Goal: Task Accomplishment & Management: Manage account settings

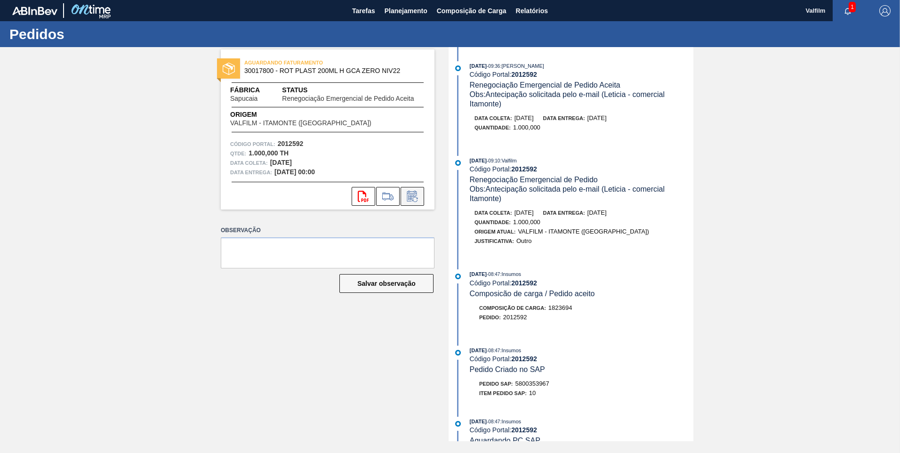
click at [416, 197] on icon at bounding box center [412, 196] width 15 height 11
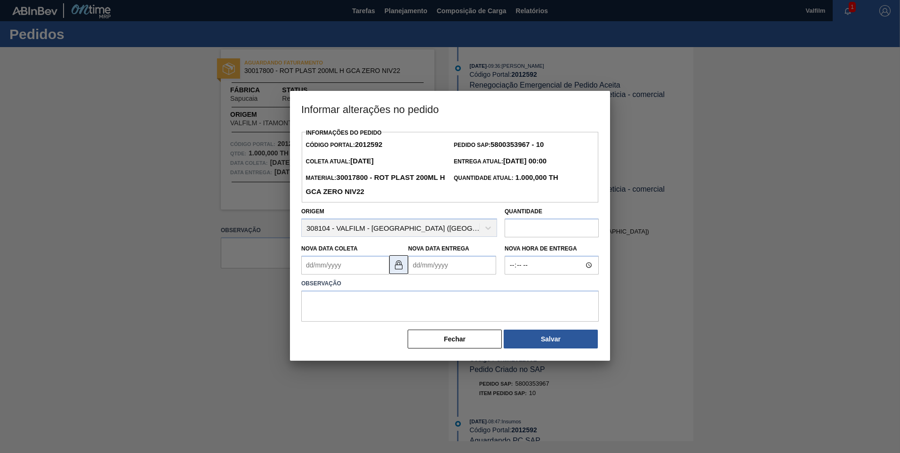
click at [396, 267] on img at bounding box center [398, 264] width 11 height 11
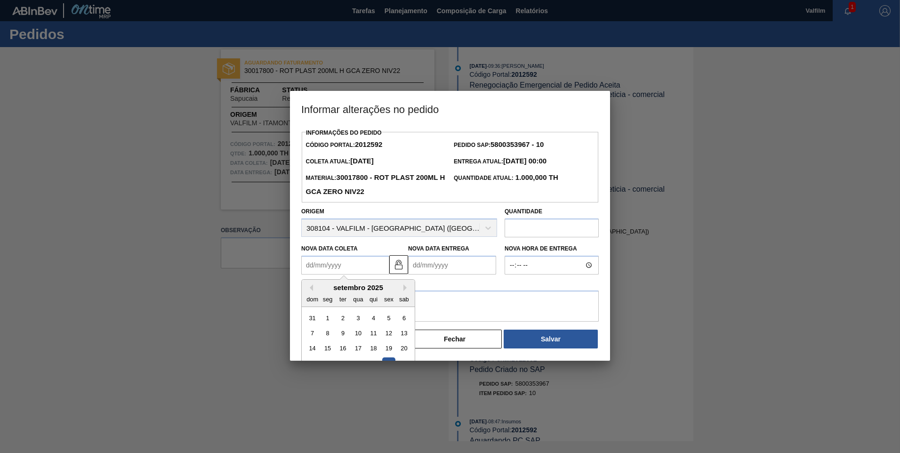
click at [351, 267] on Coleta2012592 "Nova Data Coleta" at bounding box center [345, 265] width 88 height 19
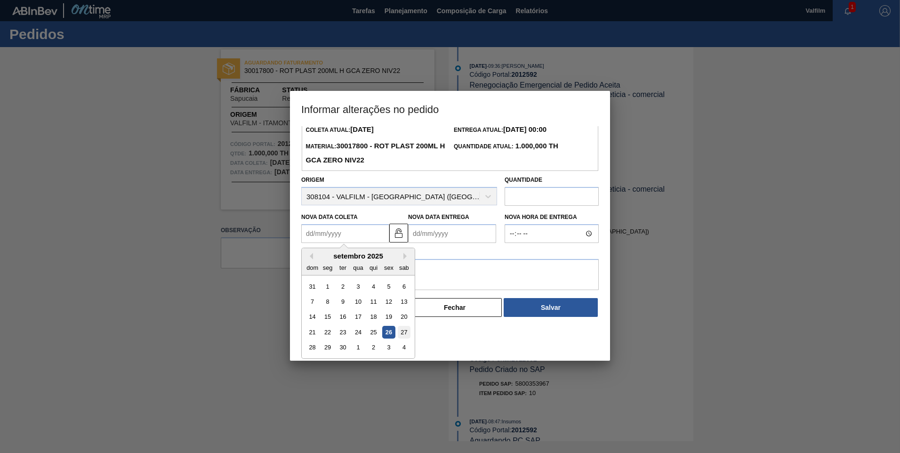
click at [401, 333] on div "27" at bounding box center [404, 332] width 13 height 13
type Coleta2012592 "[DATE]"
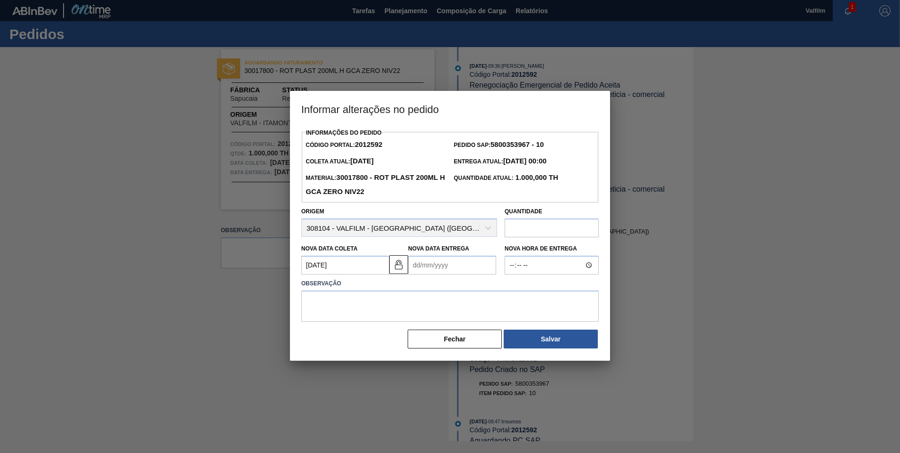
scroll to position [0, 0]
click at [427, 271] on Entrega2012592 "Nova Data Entrega" at bounding box center [452, 265] width 88 height 19
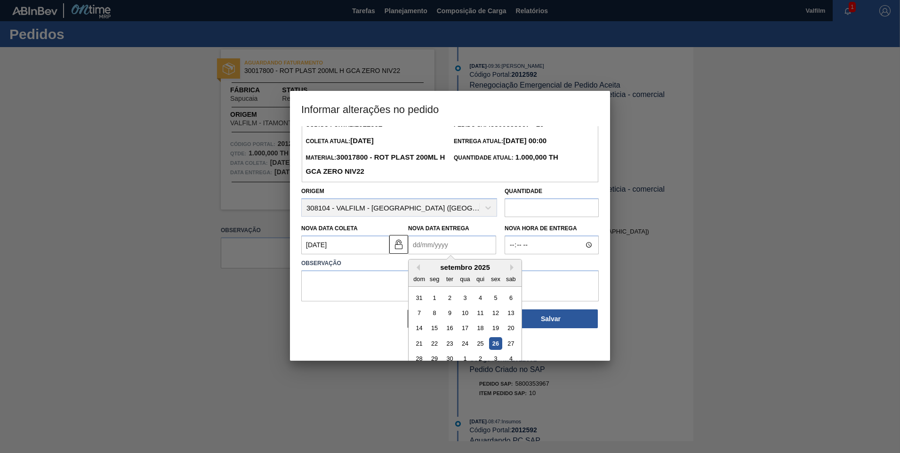
scroll to position [32, 0]
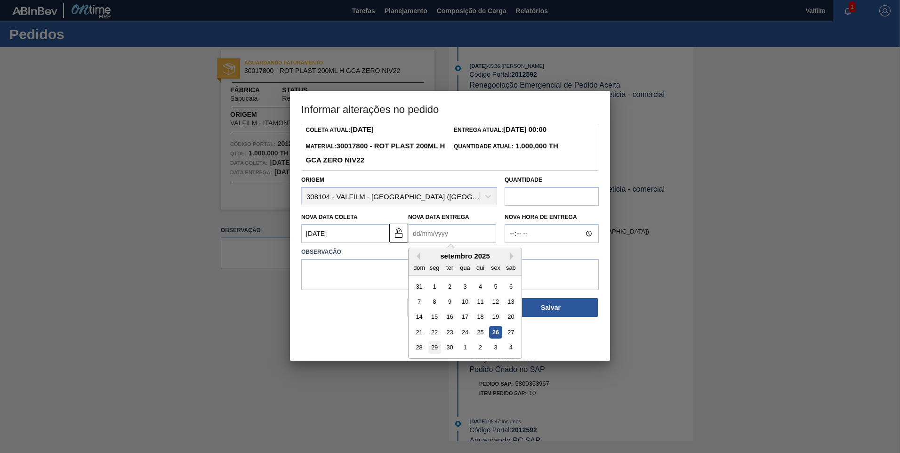
click at [432, 353] on div "29" at bounding box center [435, 347] width 13 height 13
type Entrega2012592 "[DATE]"
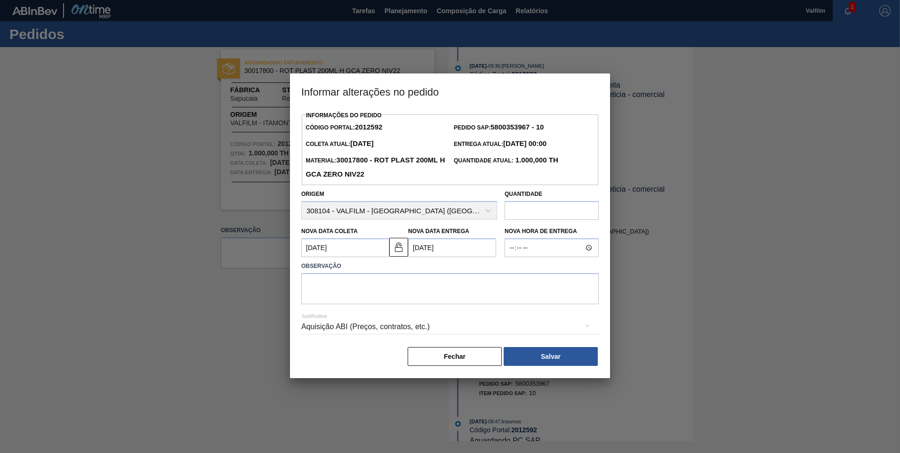
scroll to position [0, 0]
click at [412, 302] on textarea at bounding box center [450, 288] width 298 height 31
drag, startPoint x: 478, startPoint y: 297, endPoint x: 140, endPoint y: 187, distance: 354.9
click at [139, 187] on div "Informar alterações no pedido Informações do Pedido Código Portal: 2012592 Pedi…" at bounding box center [450, 226] width 900 height 453
click at [531, 288] on textarea "Data alinhada via e-mail ([PERSON_NAME] - Comercial Itamonte)" at bounding box center [450, 288] width 298 height 31
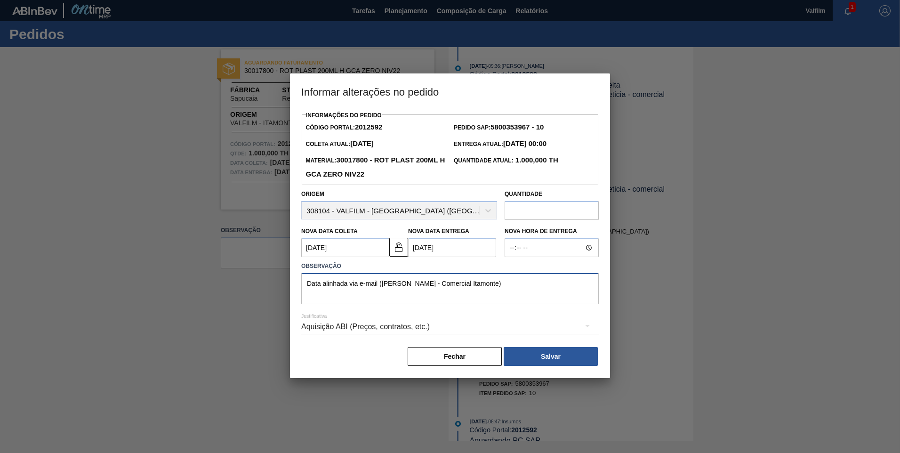
drag, startPoint x: 533, startPoint y: 288, endPoint x: 190, endPoint y: 151, distance: 369.2
click at [198, 158] on div "Informar alterações no pedido Informações do Pedido Código Portal: 2012592 Pedi…" at bounding box center [450, 226] width 900 height 453
type textarea "Data alinhada via e-mail ([PERSON_NAME] - Comercial Itamonte)"
click at [564, 343] on div "Aquisição ABI (Preços, contratos, etc.)" at bounding box center [450, 328] width 298 height 34
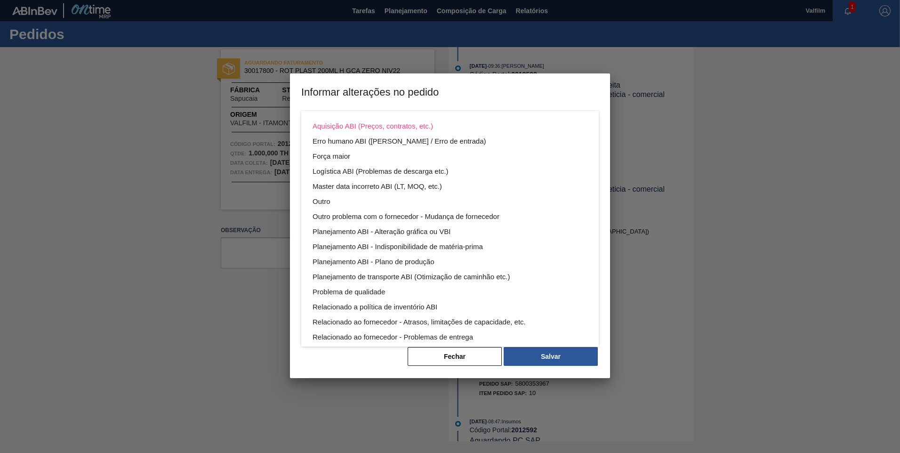
click at [567, 350] on div "Aquisição ABI (Preços, contratos, etc.) Erro humano ABI (Cálculo / Erro de entr…" at bounding box center [450, 226] width 900 height 453
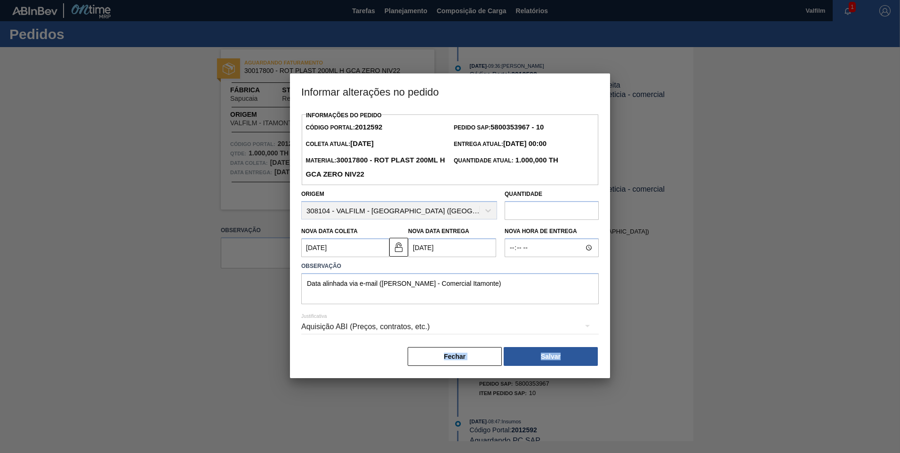
drag, startPoint x: 564, startPoint y: 368, endPoint x: 508, endPoint y: 311, distance: 79.6
click at [508, 311] on div "Informações do Pedido Código Portal: 2012592 Pedido SAP: 5800353967 - 10 Coleta…" at bounding box center [450, 238] width 298 height 258
drag, startPoint x: 508, startPoint y: 311, endPoint x: 576, endPoint y: 362, distance: 84.5
click at [576, 362] on button "Salvar" at bounding box center [551, 356] width 94 height 19
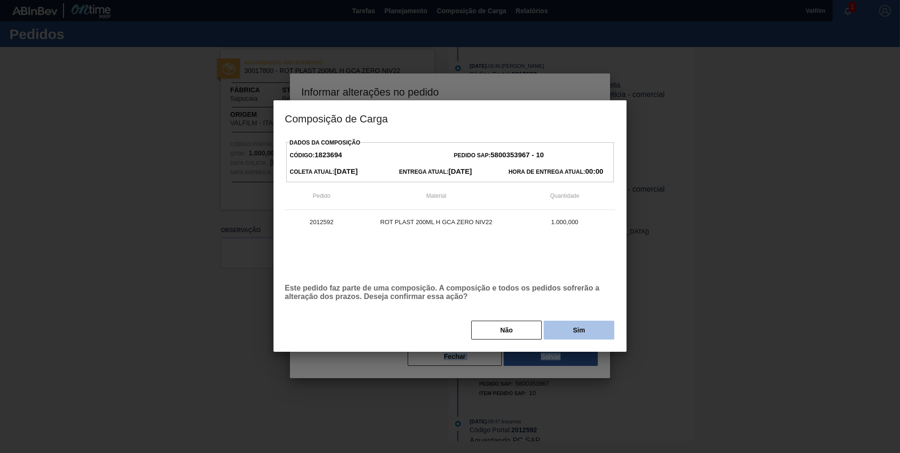
click at [580, 338] on button "Sim" at bounding box center [579, 330] width 71 height 19
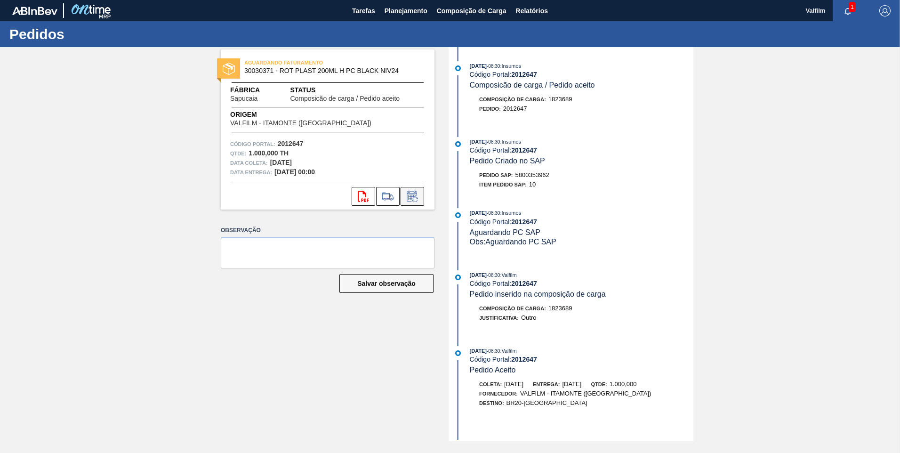
click at [417, 195] on icon at bounding box center [412, 196] width 15 height 11
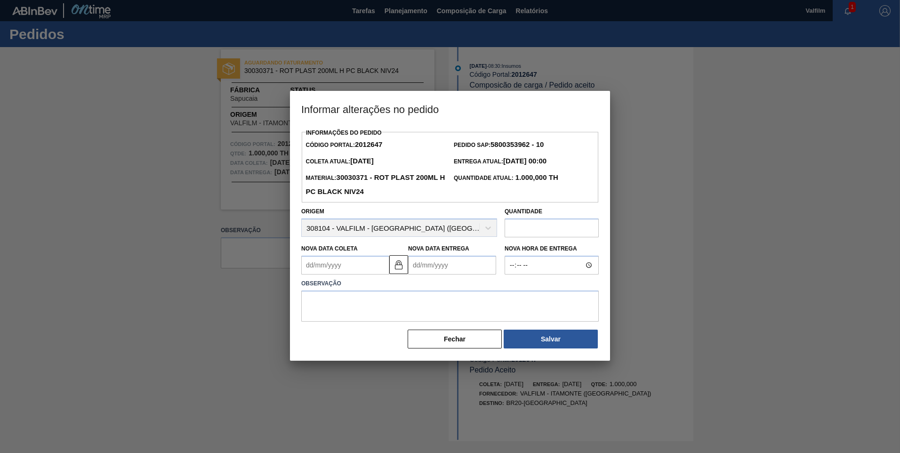
drag, startPoint x: 400, startPoint y: 272, endPoint x: 385, endPoint y: 272, distance: 15.1
click at [399, 270] on img at bounding box center [398, 264] width 11 height 11
click at [344, 272] on Coleta2012647 "Nova Data Coleta" at bounding box center [345, 265] width 88 height 19
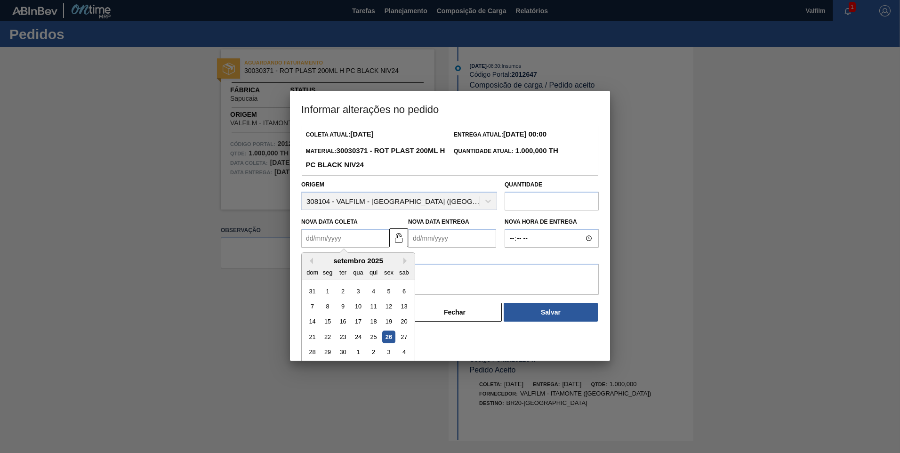
scroll to position [32, 0]
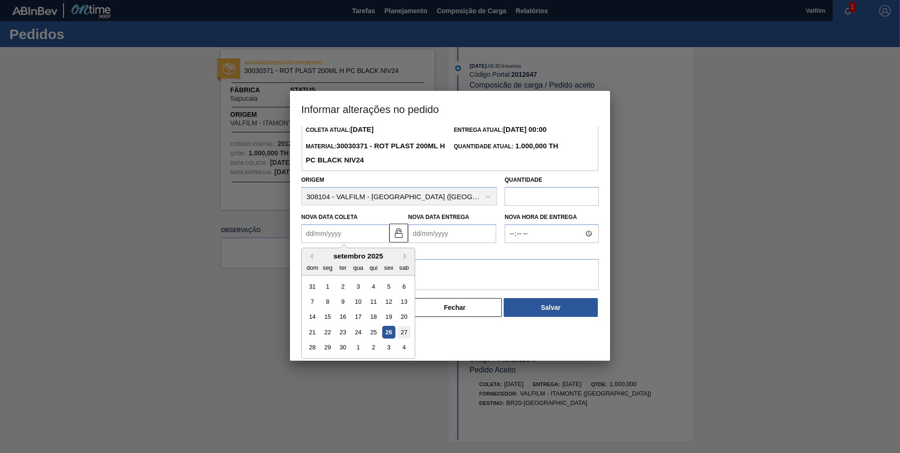
click at [405, 332] on div "27" at bounding box center [404, 332] width 13 height 13
type Coleta2012647 "[DATE]"
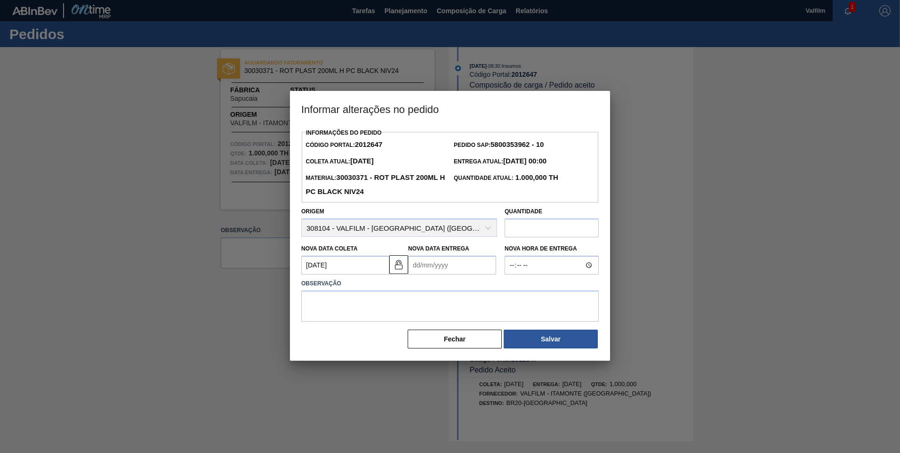
scroll to position [0, 0]
click at [438, 269] on Entrega2012647 "Nova Data Entrega" at bounding box center [452, 265] width 88 height 19
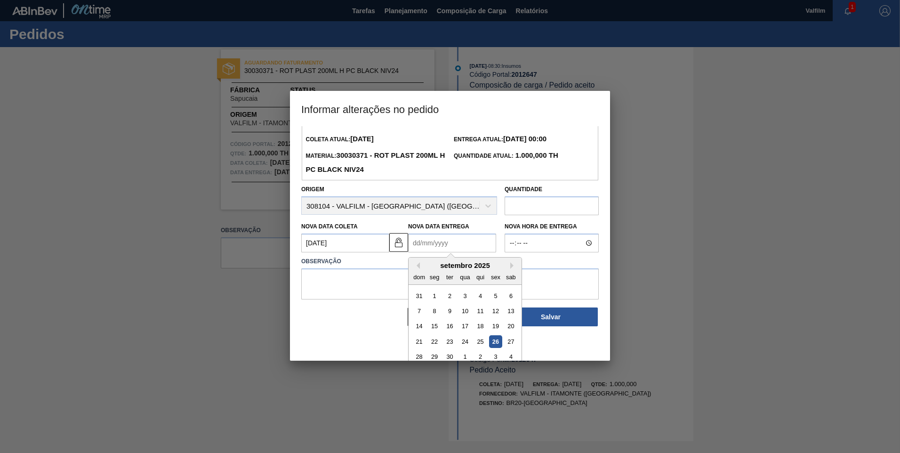
scroll to position [32, 0]
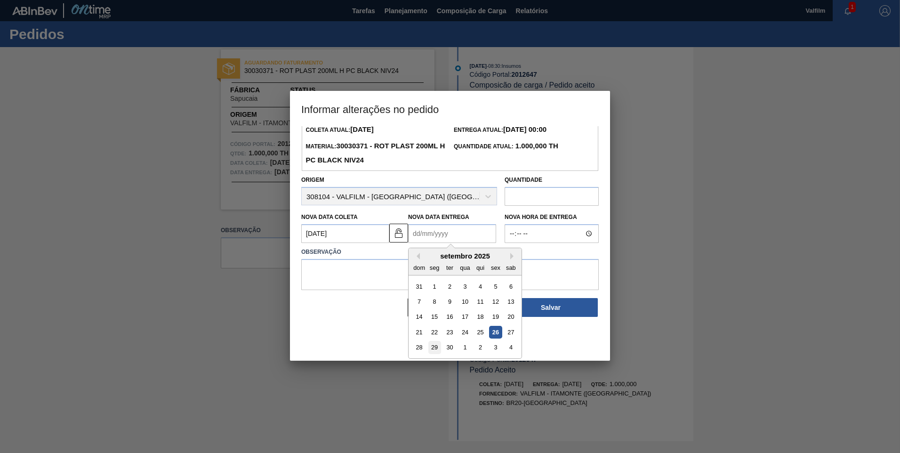
click at [430, 349] on div "29" at bounding box center [435, 347] width 13 height 13
type Entrega2012647 "[DATE]"
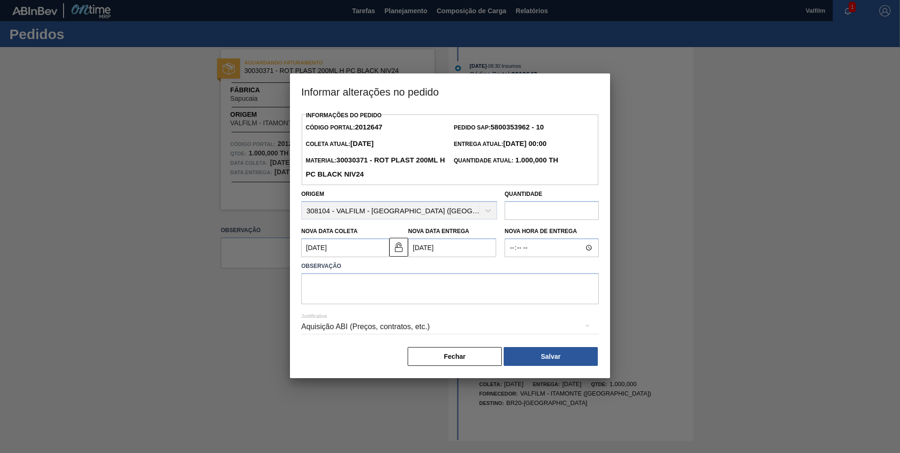
click at [362, 306] on div "Justificativa Aquisição ABI (Preços, contratos, etc.)" at bounding box center [450, 321] width 298 height 34
click at [379, 294] on textarea at bounding box center [450, 288] width 298 height 31
paste textarea "Data alinhada via e-mail ([PERSON_NAME] - Comercial Itamonte)"
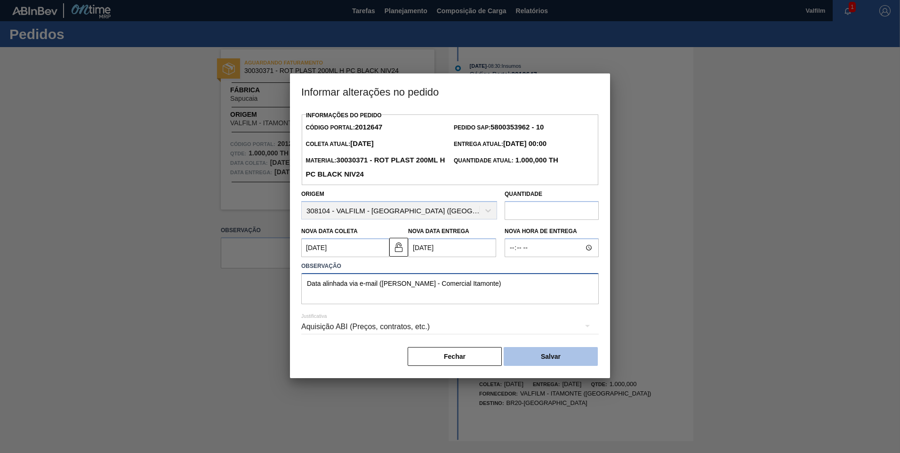
type textarea "Data alinhada via e-mail ([PERSON_NAME] - Comercial Itamonte)"
click at [536, 366] on button "Salvar" at bounding box center [551, 356] width 94 height 19
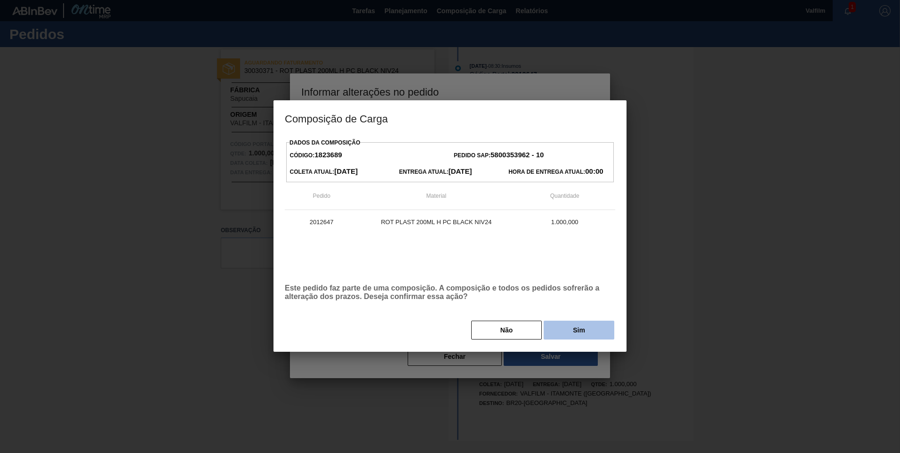
click at [562, 333] on button "Sim" at bounding box center [579, 330] width 71 height 19
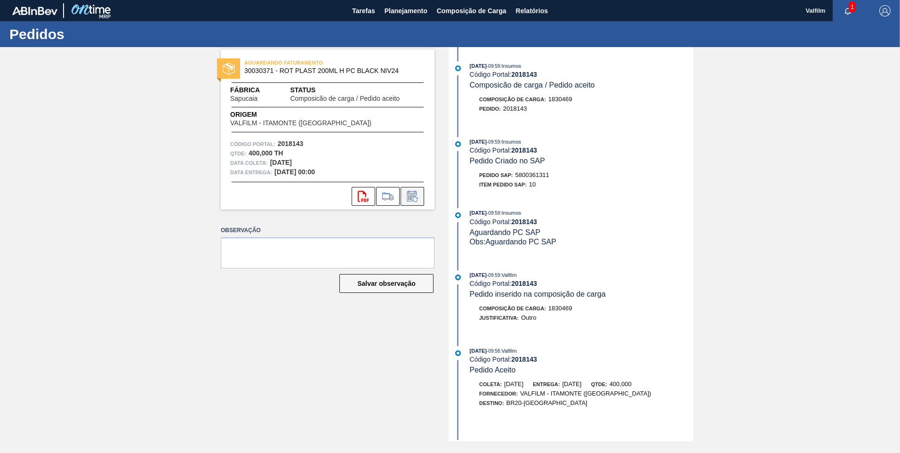
click at [415, 194] on icon at bounding box center [412, 196] width 15 height 11
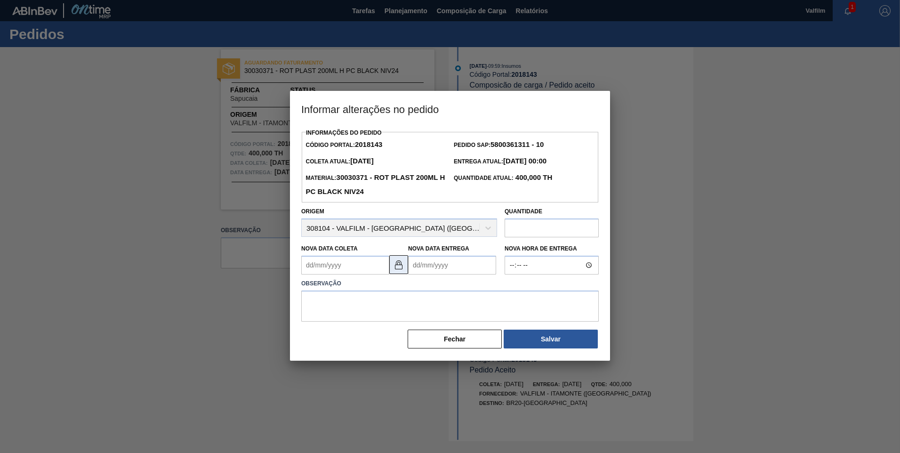
click at [399, 269] on img at bounding box center [398, 264] width 11 height 11
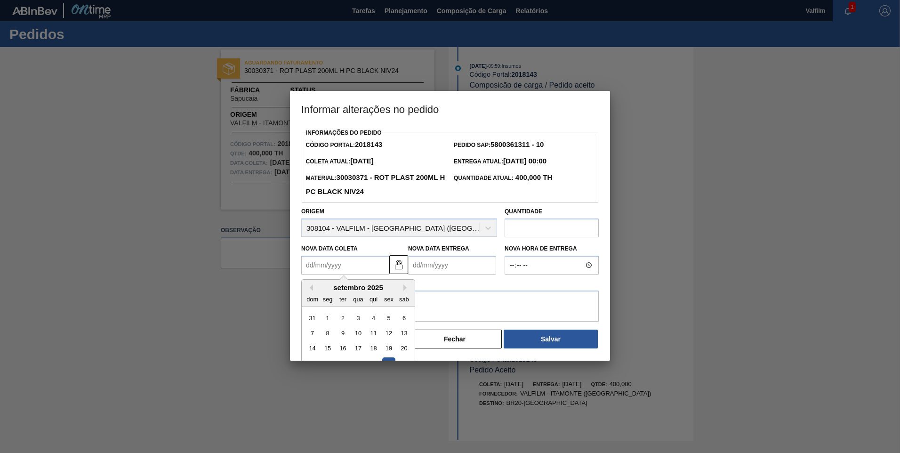
click at [362, 268] on Coleta2018143 "Nova Data Coleta" at bounding box center [345, 265] width 88 height 19
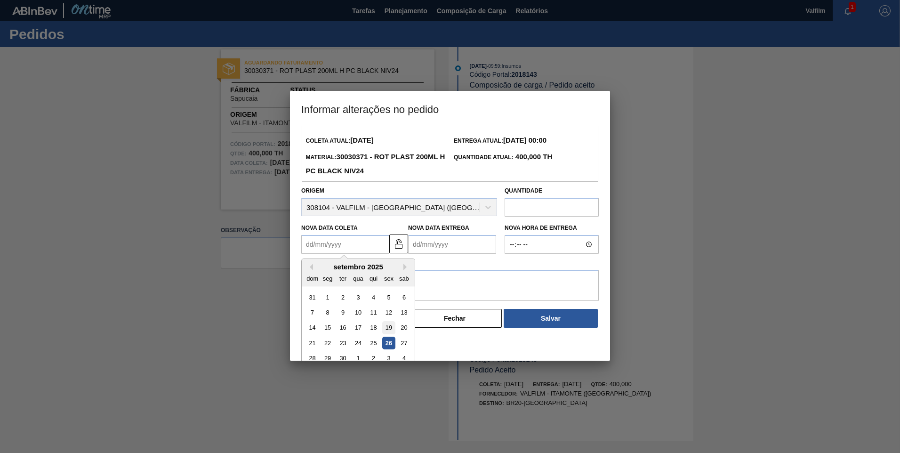
scroll to position [32, 0]
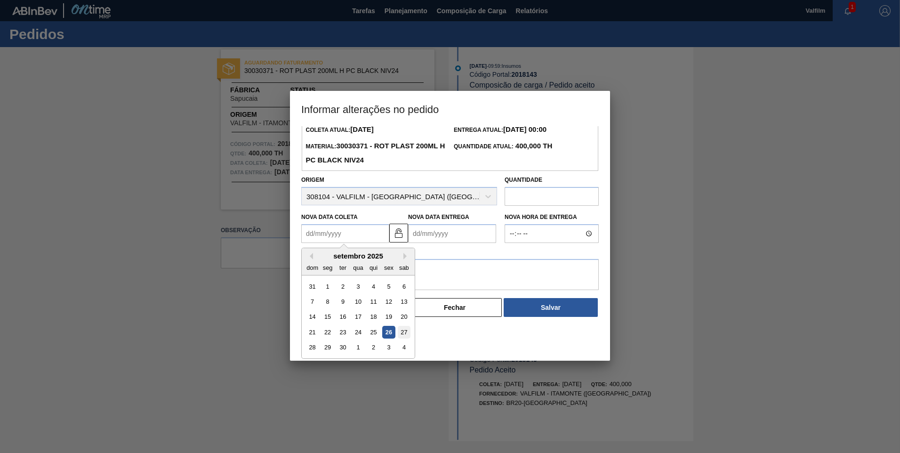
click at [408, 330] on div "27" at bounding box center [404, 332] width 13 height 13
type Coleta2018143 "[DATE]"
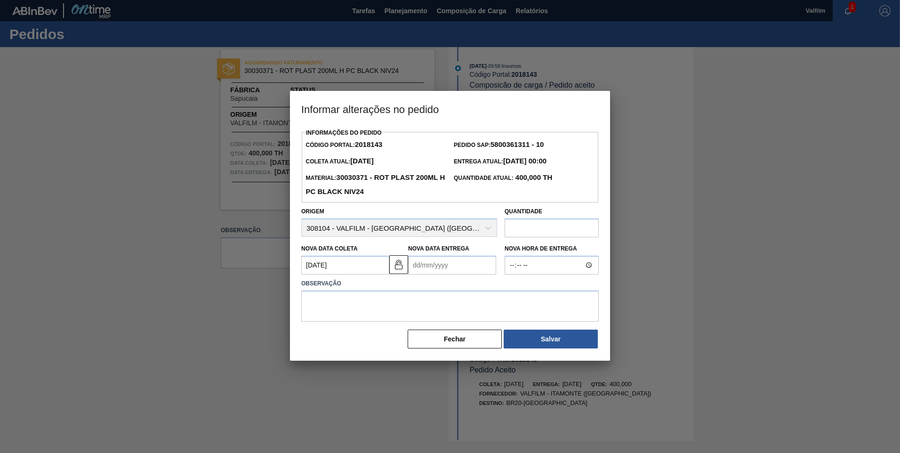
click at [427, 271] on Entrega2018143 "Nova Data Entrega" at bounding box center [452, 265] width 88 height 19
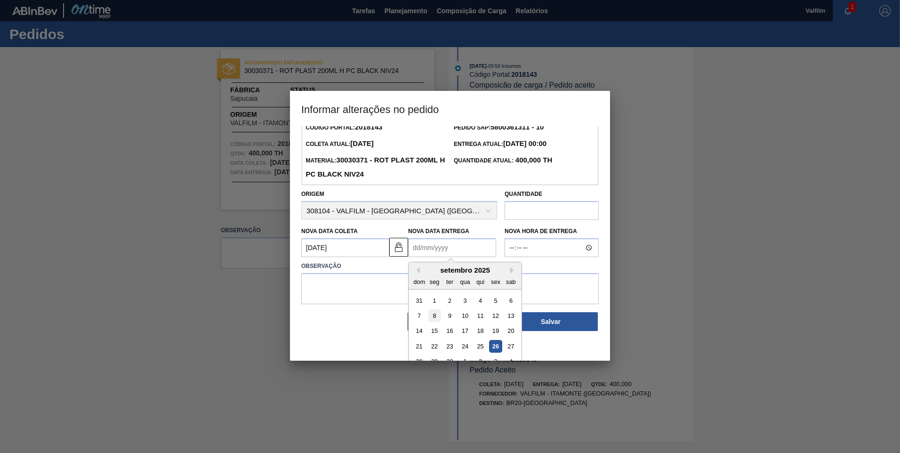
scroll to position [32, 0]
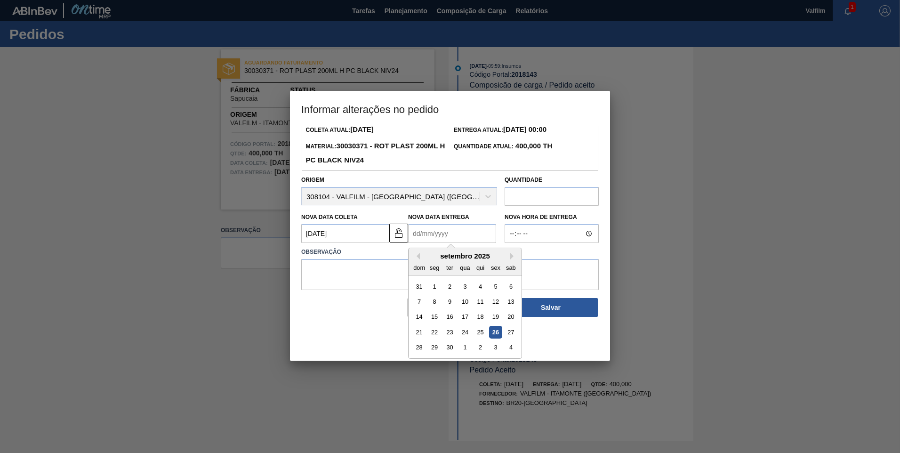
click at [431, 348] on div "29" at bounding box center [435, 347] width 13 height 13
type Entrega2018143 "[DATE]"
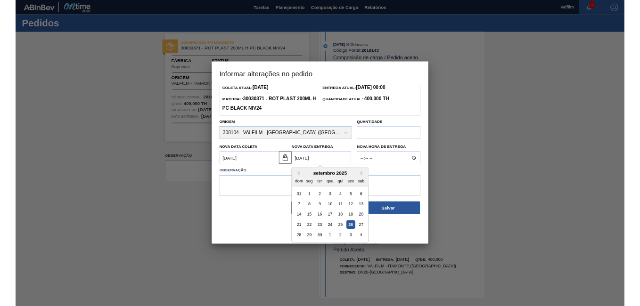
scroll to position [0, 0]
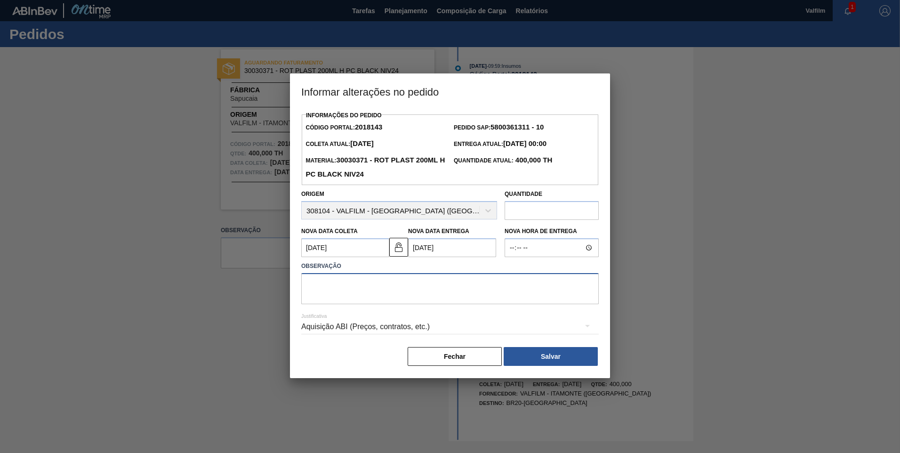
click at [390, 299] on textarea at bounding box center [450, 288] width 298 height 31
paste textarea "Data alinhada via e-mail ([PERSON_NAME] - Comercial Itamonte)"
type textarea "Data alinhada via e-mail ([PERSON_NAME] - Comercial Itamonte)"
click at [576, 370] on div "Informações do Pedido Código Portal: 2018143 Pedido SAP: 5800361311 - 10 Coleta…" at bounding box center [450, 243] width 320 height 269
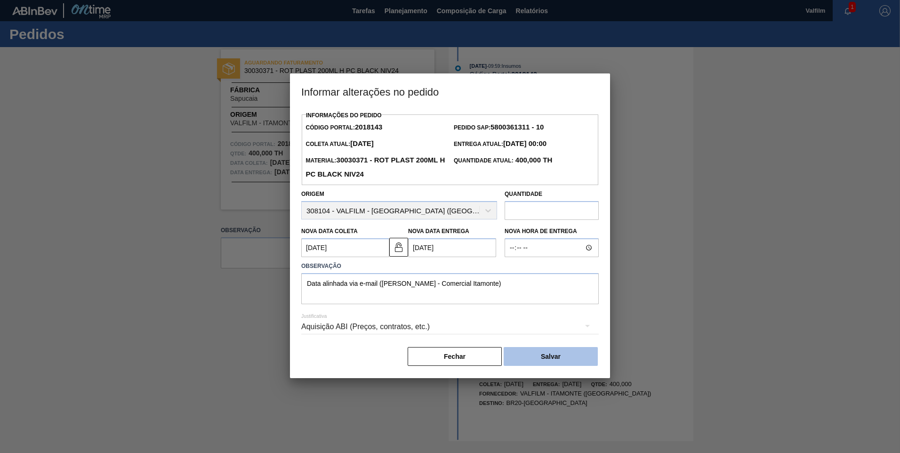
click at [570, 362] on button "Salvar" at bounding box center [551, 356] width 94 height 19
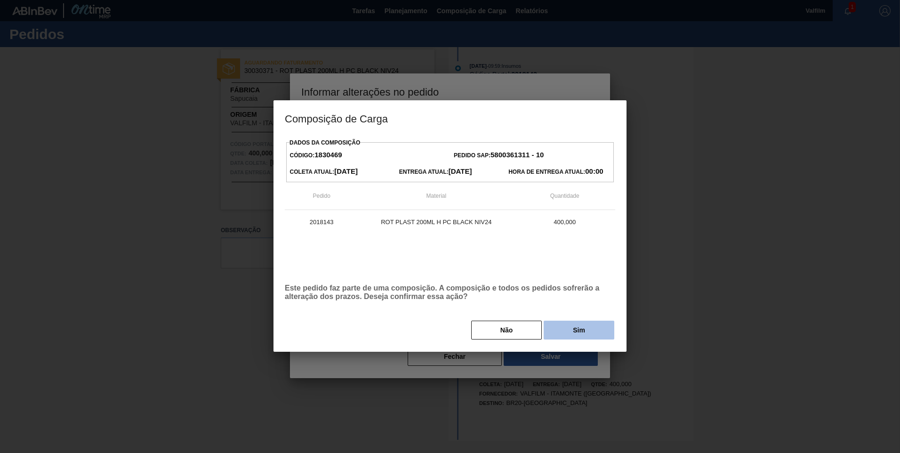
click at [573, 333] on button "Sim" at bounding box center [579, 330] width 71 height 19
